Goal: Contribute content

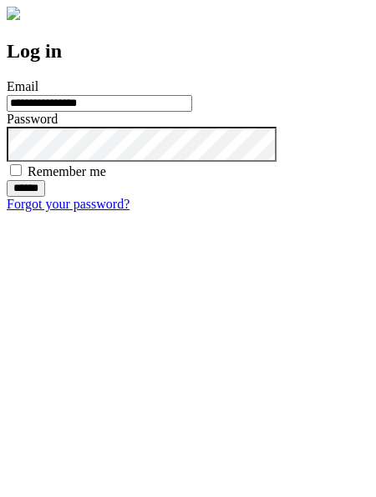
type input "**********"
click at [45, 197] on input "******" at bounding box center [26, 188] width 38 height 17
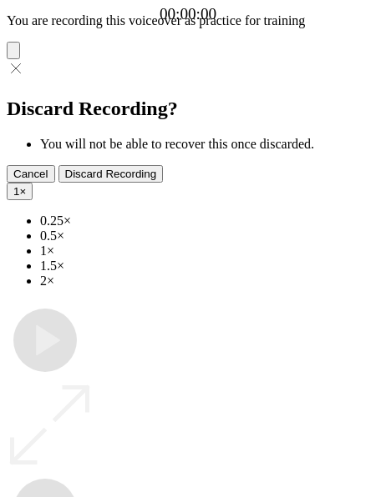
type input "**********"
